Goal: Check status: Check status

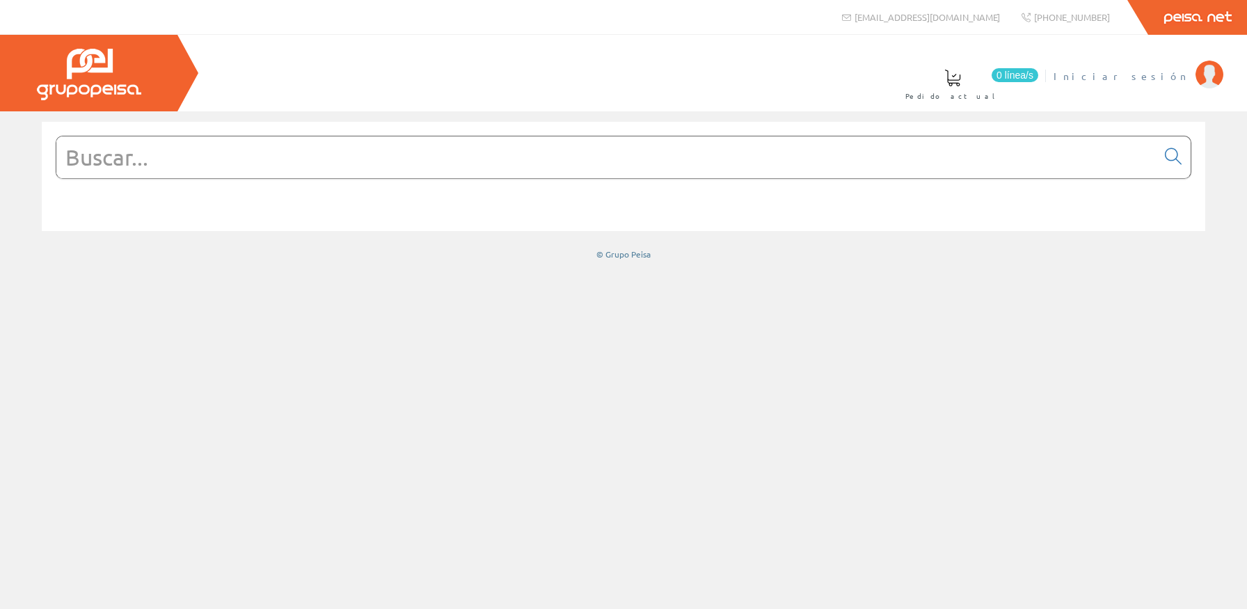
click at [1169, 86] on li "Iniciar sesión" at bounding box center [1138, 85] width 176 height 54
click at [1166, 82] on span "Iniciar sesión" at bounding box center [1121, 76] width 135 height 14
click at [580, 171] on input "text" at bounding box center [606, 157] width 1100 height 42
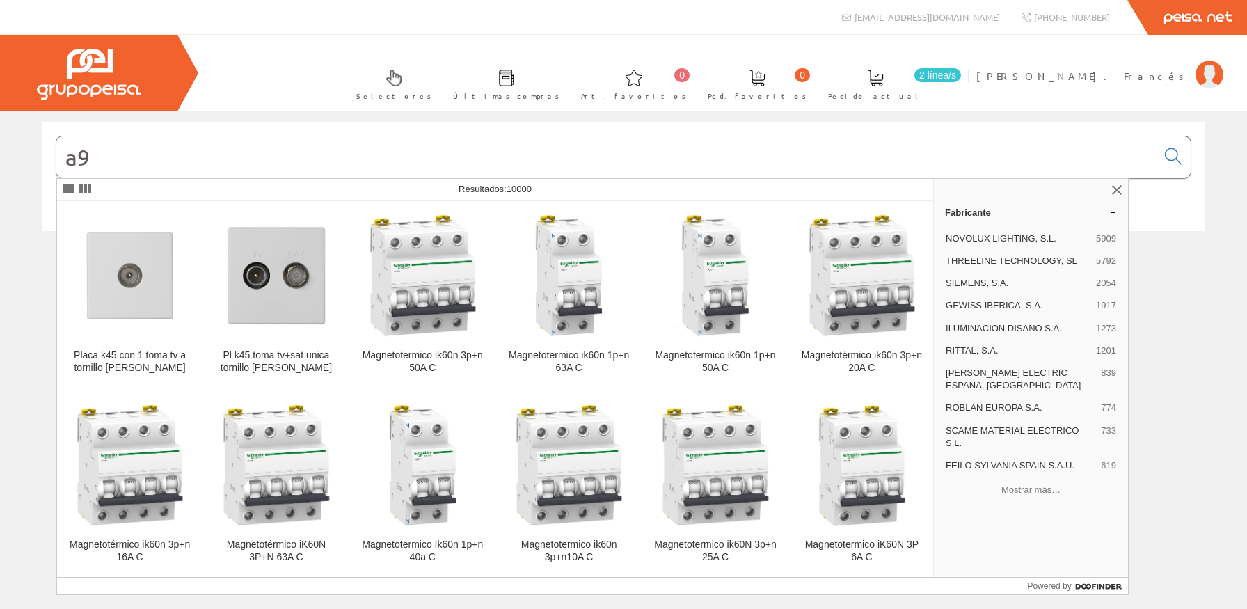
type input "a"
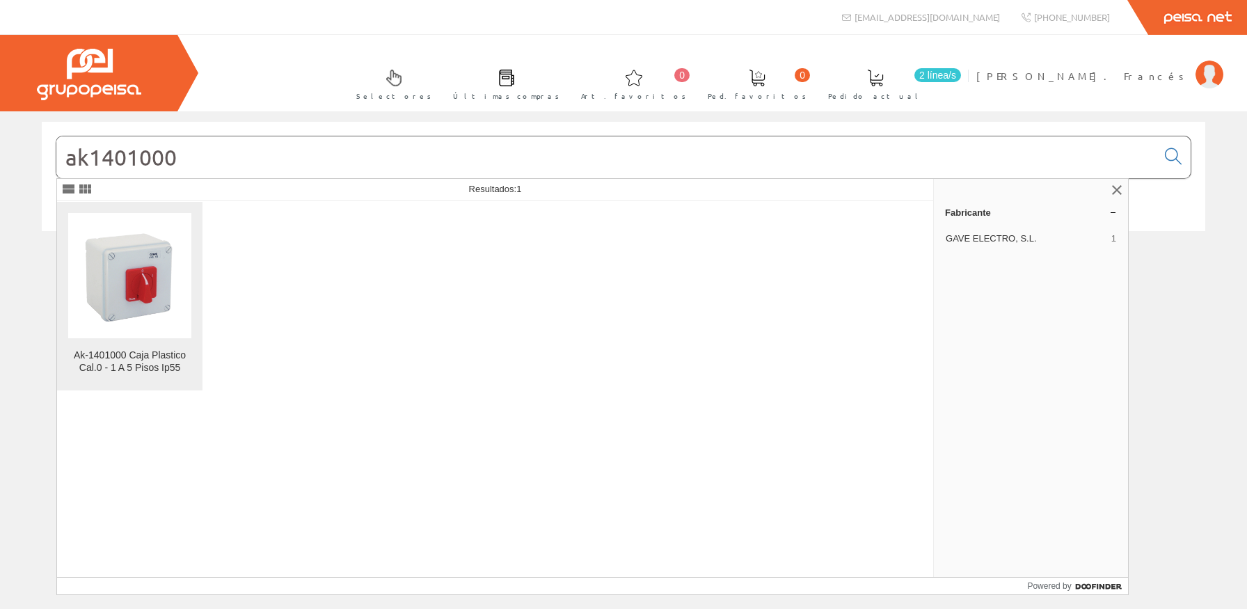
type input "ak1401000"
click at [146, 347] on link "Ak-1401000 Caja Plastico Cal.0 - 1 A 5 Pisos Ip55" at bounding box center [129, 296] width 145 height 189
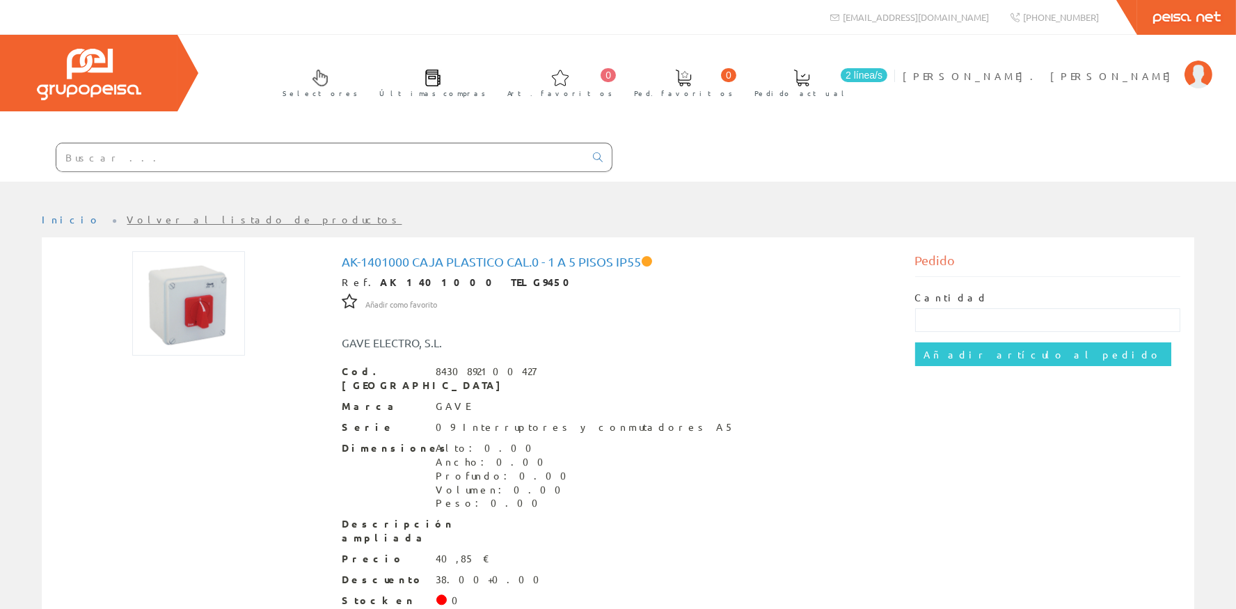
click at [354, 156] on input "text" at bounding box center [320, 157] width 528 height 28
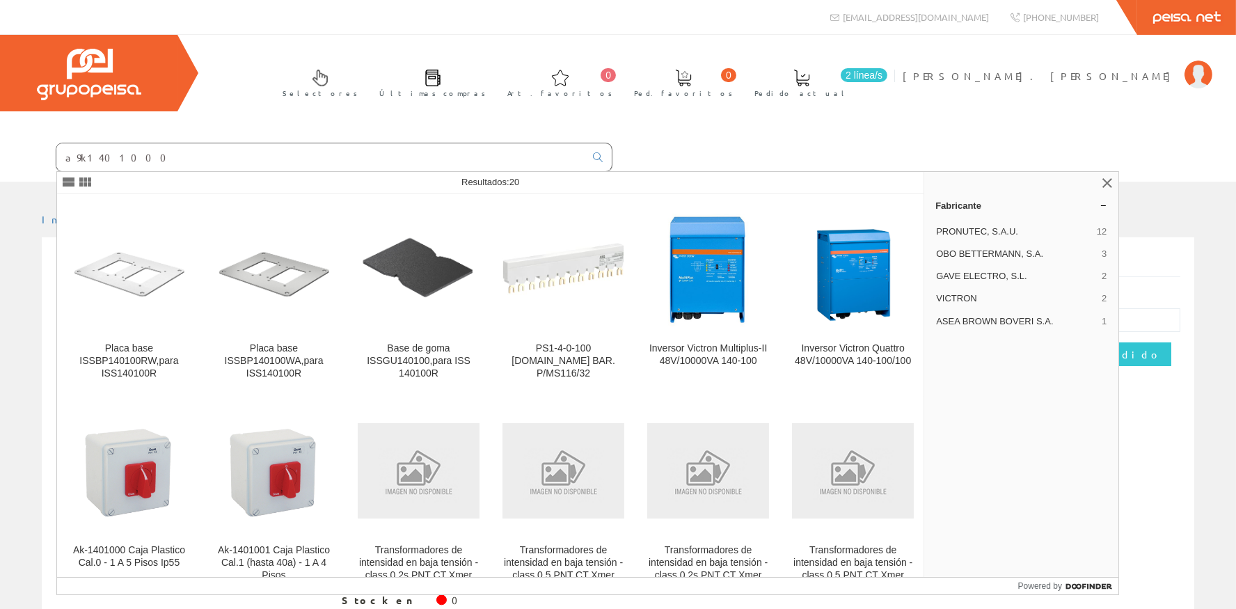
type input "a9k1401000"
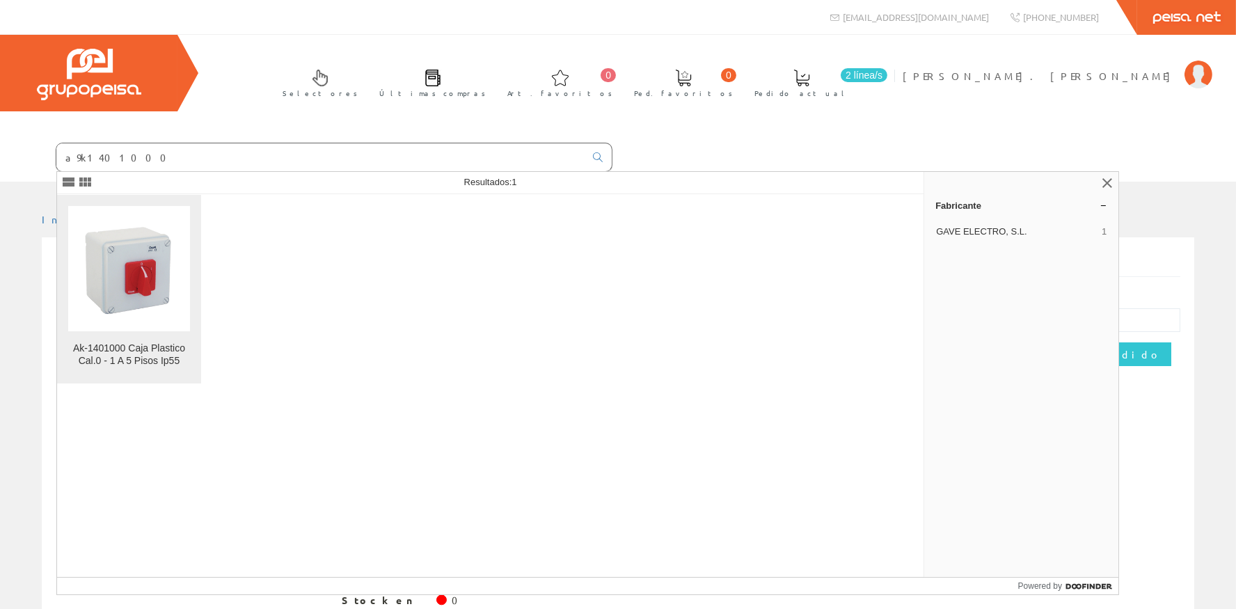
click at [123, 209] on figure at bounding box center [129, 268] width 122 height 125
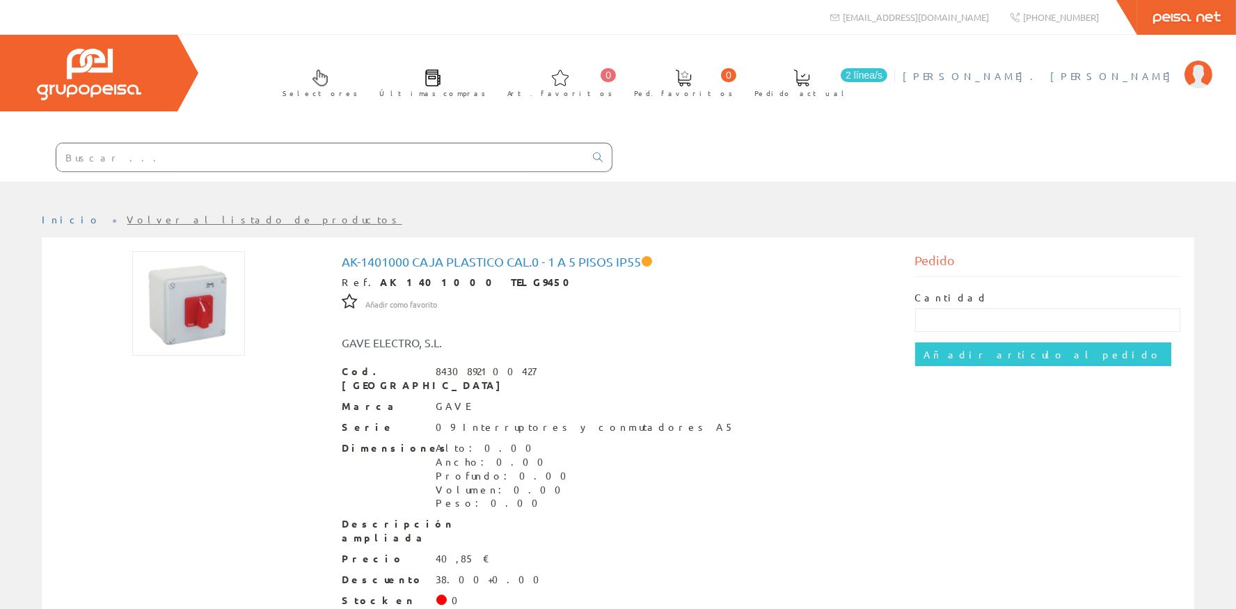
click at [1168, 77] on span "[PERSON_NAME]. [PERSON_NAME]" at bounding box center [1040, 76] width 275 height 14
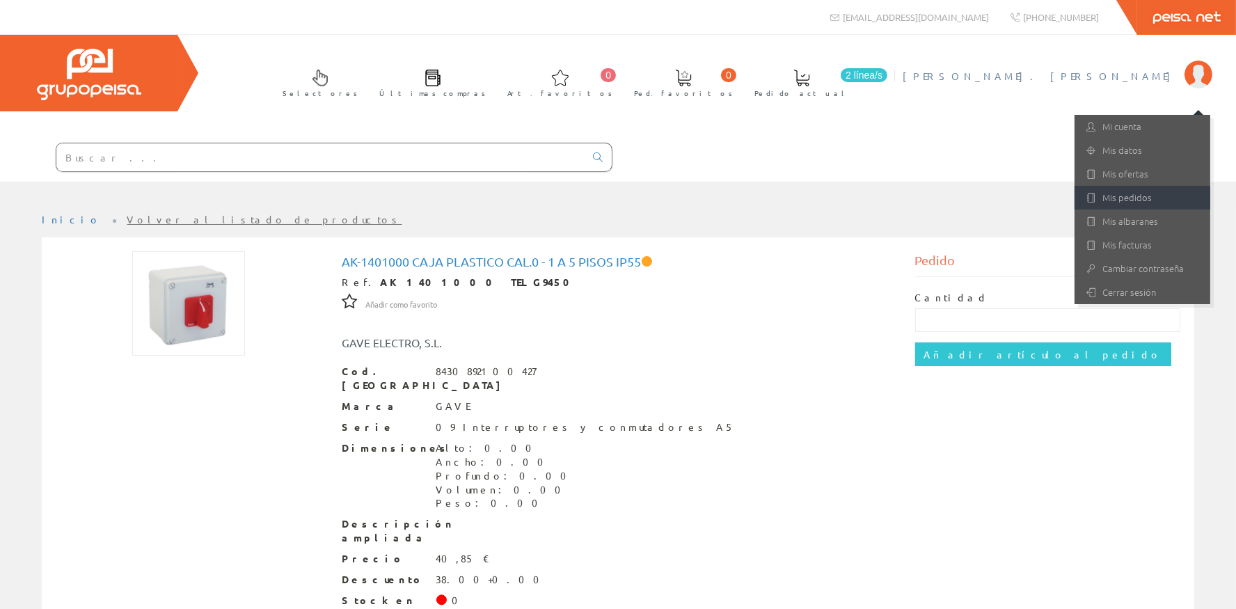
click at [1161, 200] on link "Mis pedidos" at bounding box center [1143, 198] width 136 height 24
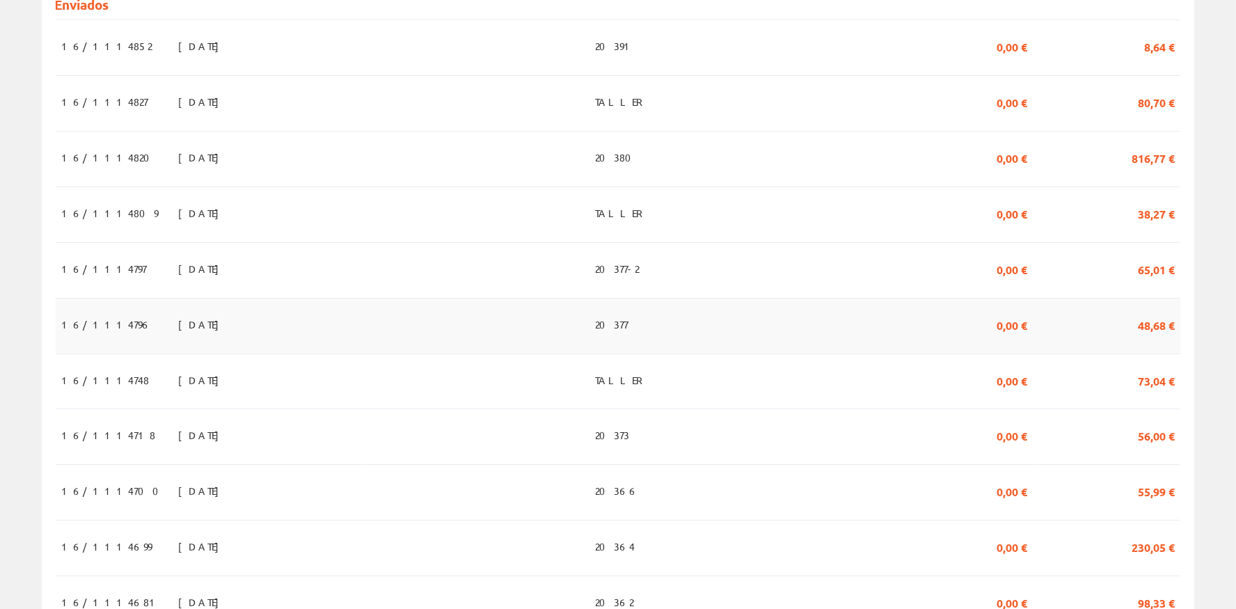
scroll to position [935, 0]
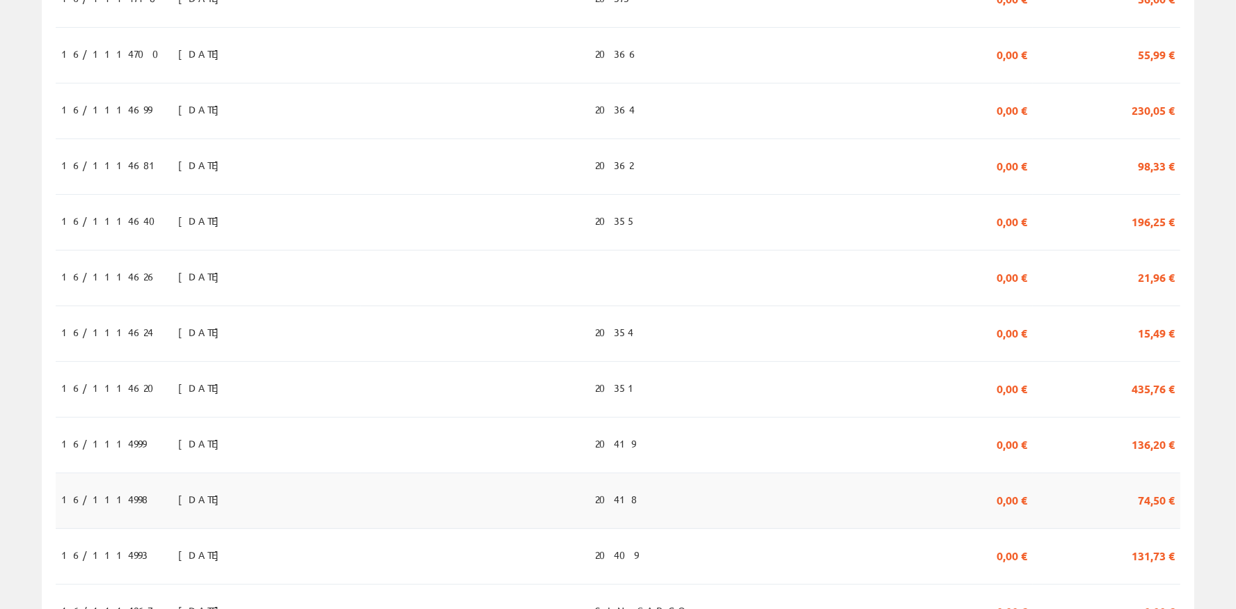
click at [178, 498] on span "[DATE]" at bounding box center [202, 499] width 48 height 24
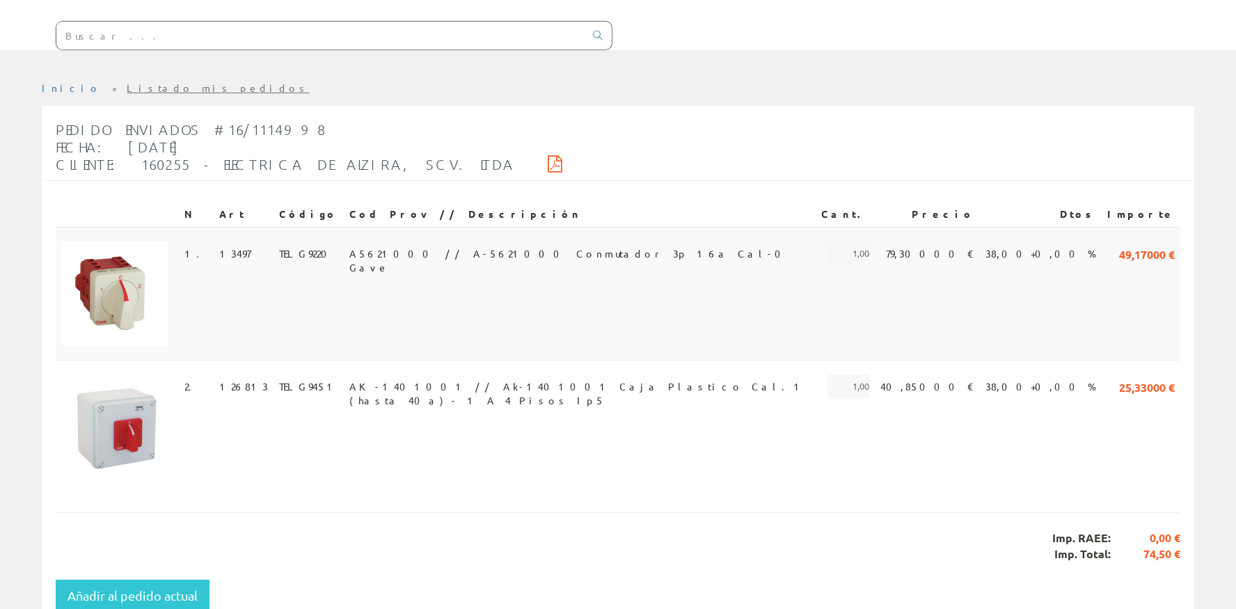
scroll to position [125, 0]
